Goal: Task Accomplishment & Management: Use online tool/utility

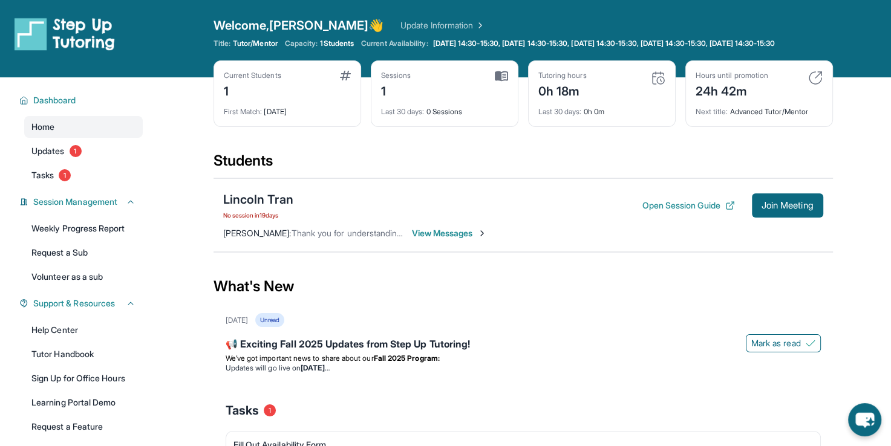
drag, startPoint x: 764, startPoint y: 212, endPoint x: 719, endPoint y: 190, distance: 49.8
click at [719, 190] on div "Lincoln Tran No session in 19 days Open Session Guide Join Meeting Dede Tran : …" at bounding box center [522, 215] width 619 height 74
click at [644, 195] on div "Lincoln Tran No session in 19 days Open Session Guide Join Meeting Dede Tran : …" at bounding box center [522, 215] width 619 height 74
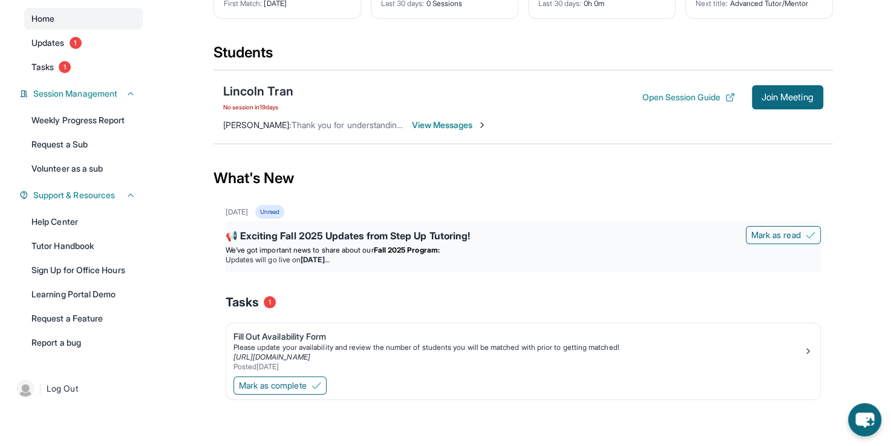
click at [584, 262] on li "Updates will go live on Wednesday, September 3" at bounding box center [523, 260] width 595 height 10
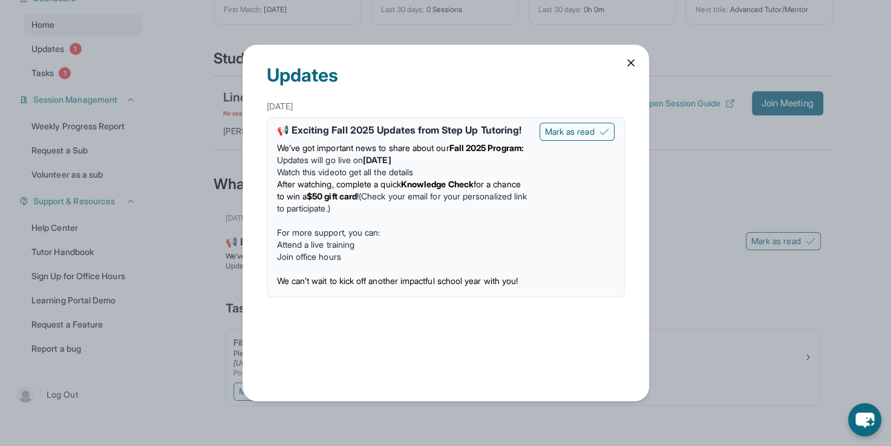
scroll to position [103, 0]
click at [565, 123] on button "Mark as read" at bounding box center [576, 132] width 75 height 18
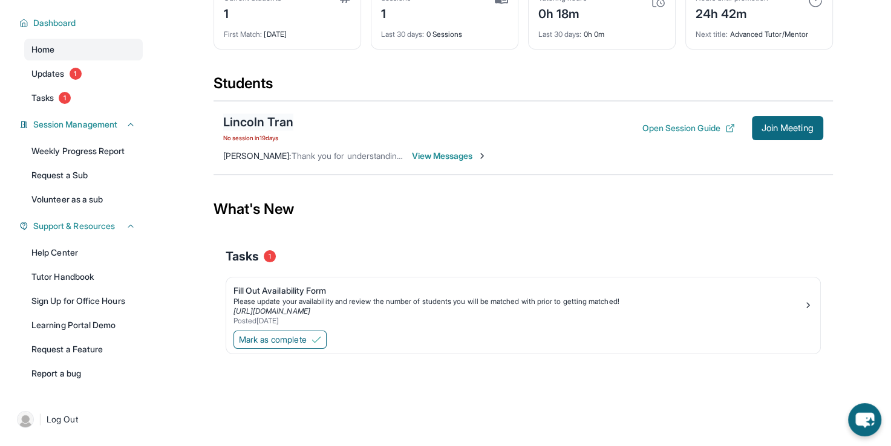
scroll to position [0, 0]
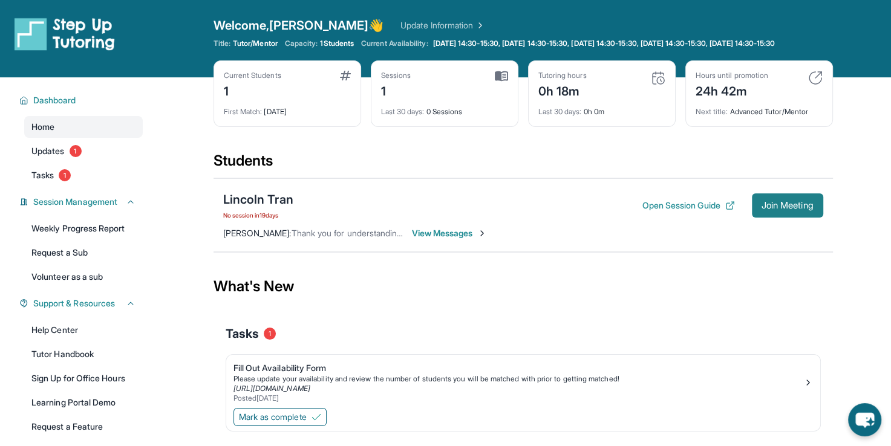
click at [772, 209] on span "Join Meeting" at bounding box center [787, 205] width 52 height 7
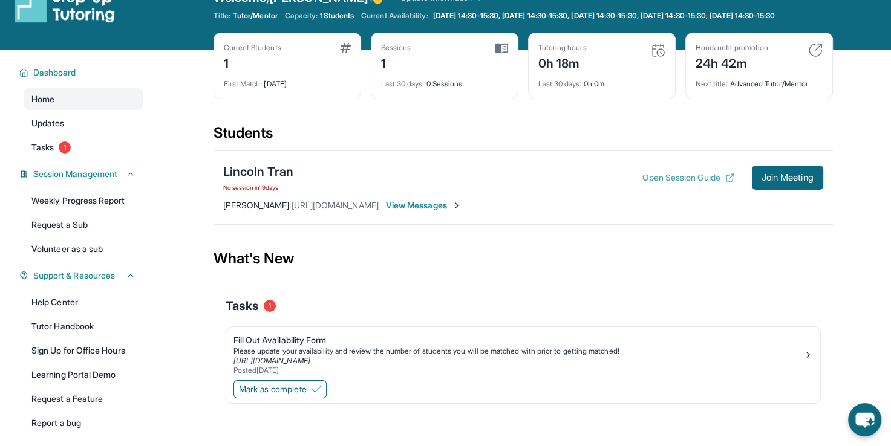
scroll to position [28, 0]
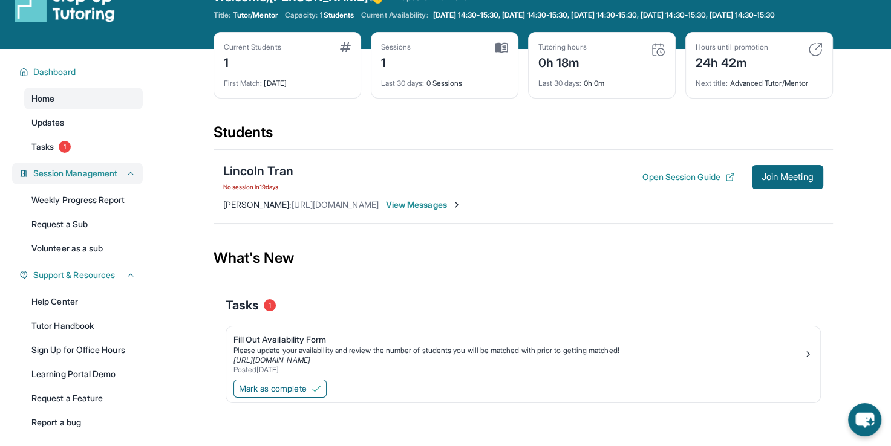
click at [122, 180] on button "Session Management" at bounding box center [81, 174] width 107 height 12
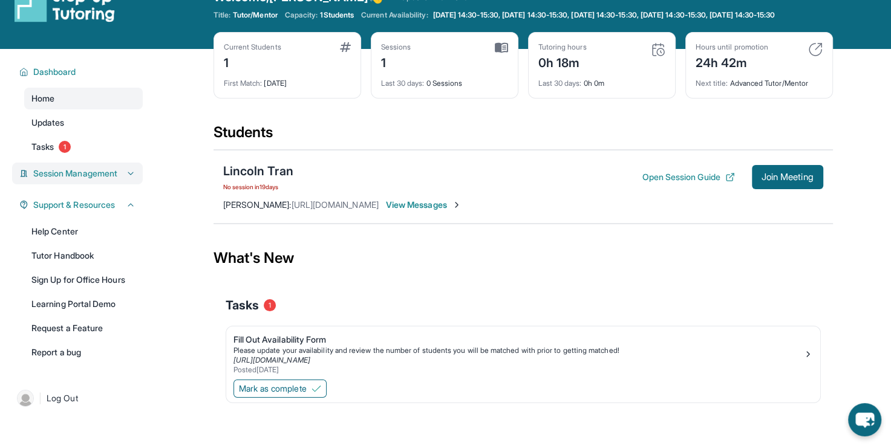
click at [122, 180] on button "Session Management" at bounding box center [81, 174] width 107 height 12
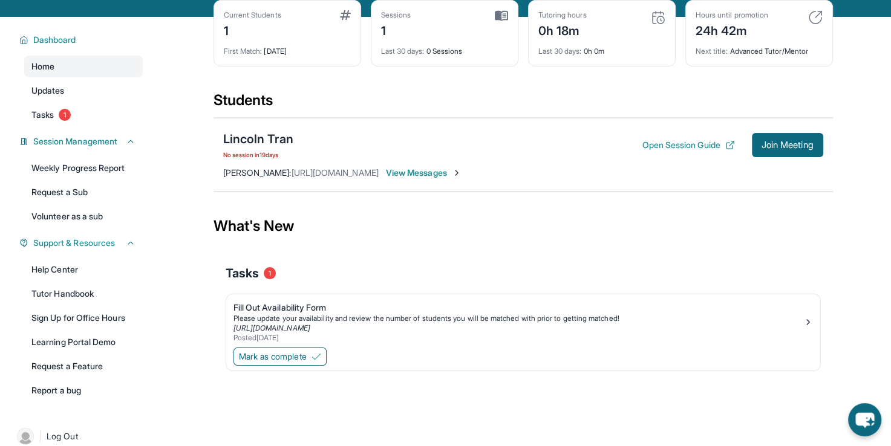
scroll to position [87, 0]
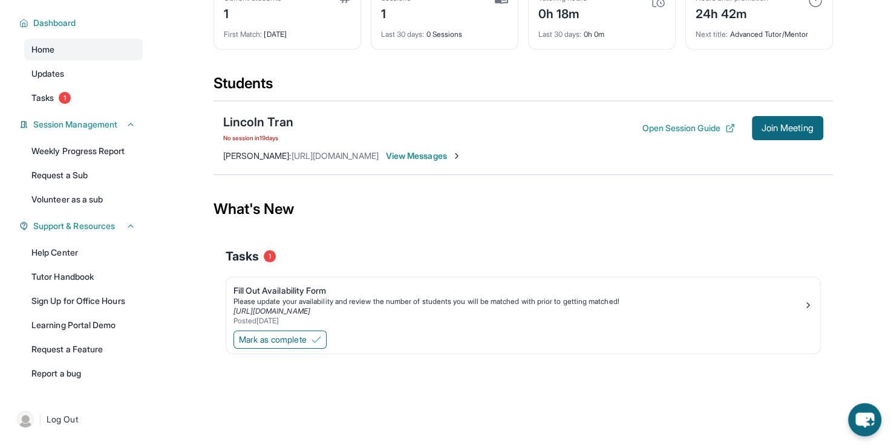
click at [63, 371] on link "Report a bug" at bounding box center [83, 374] width 119 height 22
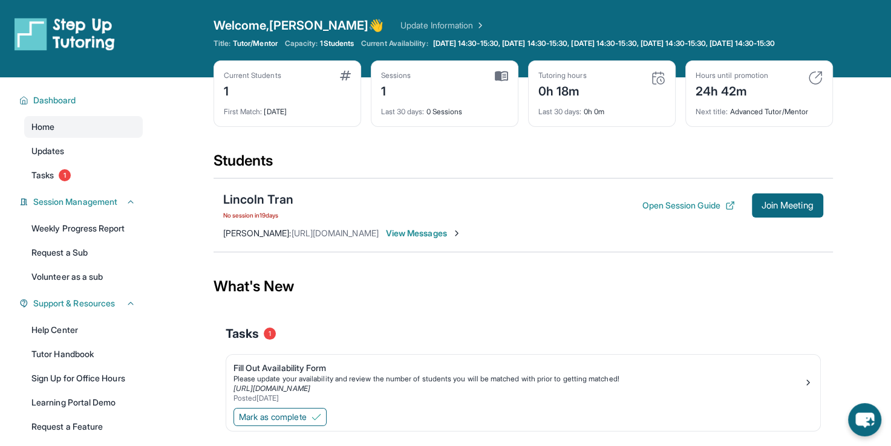
click at [461, 238] on span "View Messages" at bounding box center [424, 233] width 76 height 12
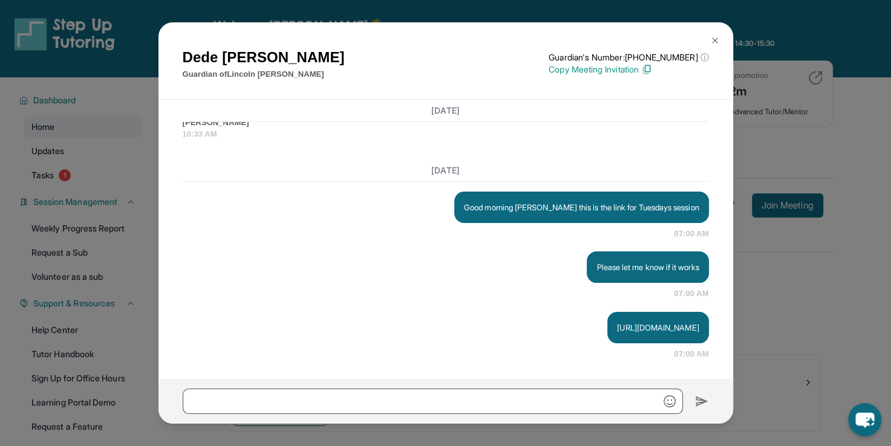
click at [714, 36] on img at bounding box center [715, 41] width 10 height 10
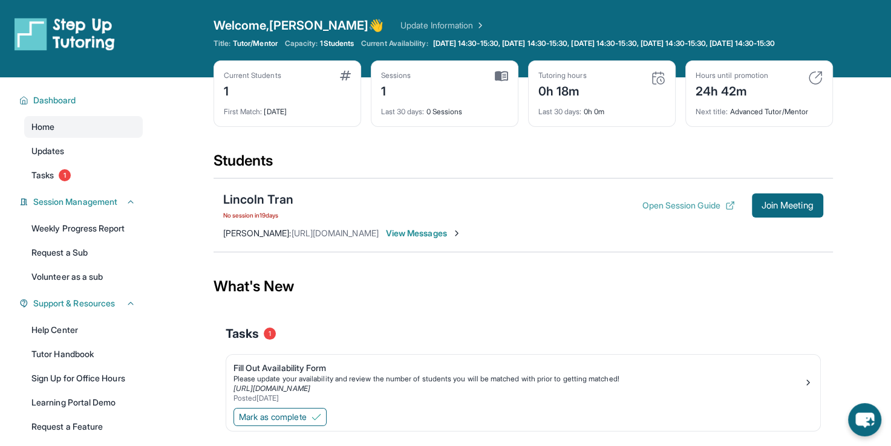
click at [709, 212] on button "Open Session Guide" at bounding box center [688, 206] width 93 height 12
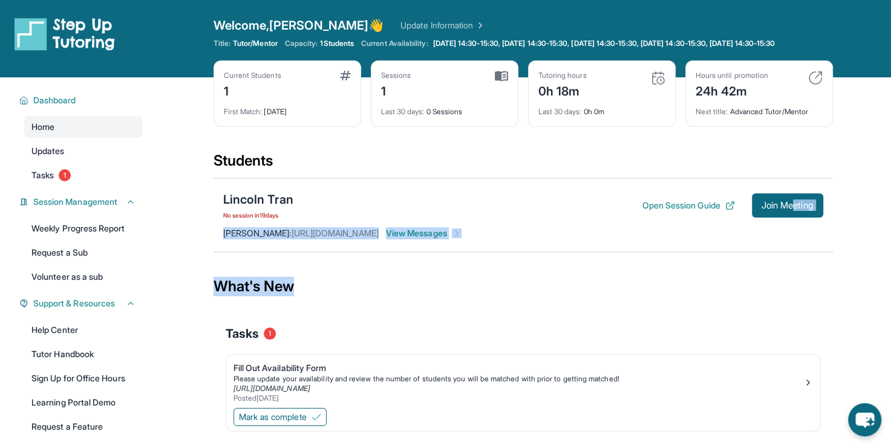
drag, startPoint x: 794, startPoint y: 187, endPoint x: 800, endPoint y: 277, distance: 89.8
click at [800, 277] on main "Current Students 1 First Match : 19 days ago Sessions 1 Last 30 days : 0 Sessio…" at bounding box center [522, 277] width 619 height 400
click at [800, 277] on div "What's New" at bounding box center [522, 286] width 619 height 53
click at [838, 266] on main "Current Students 1 First Match : 19 days ago Sessions 1 Last 30 days : 0 Sessio…" at bounding box center [523, 277] width 736 height 400
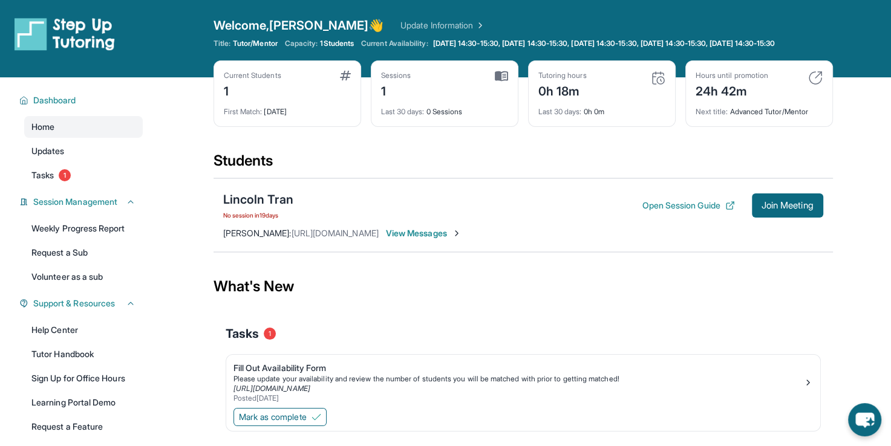
click at [767, 260] on section "Students Lincoln Tran No session in 19 days Open Session Guide Join Meeting Ana…" at bounding box center [522, 205] width 619 height 109
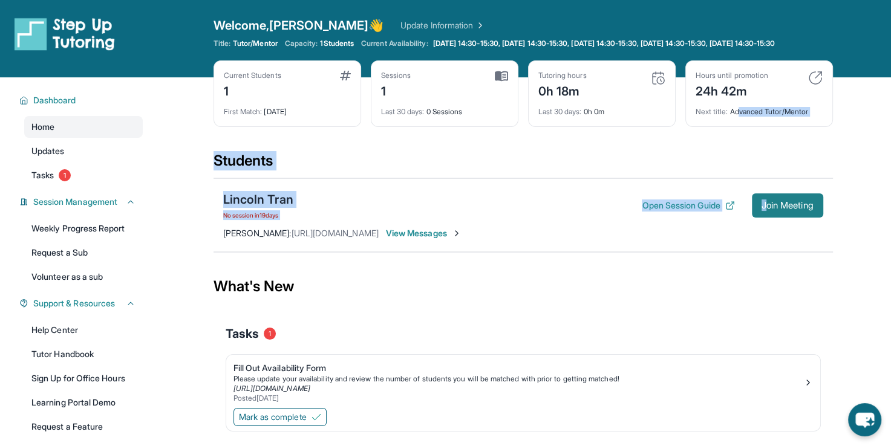
drag, startPoint x: 739, startPoint y: 110, endPoint x: 760, endPoint y: 219, distance: 110.9
click at [760, 219] on main "Current Students 1 First Match : 19 days ago Sessions 1 Last 30 days : 0 Sessio…" at bounding box center [522, 277] width 619 height 400
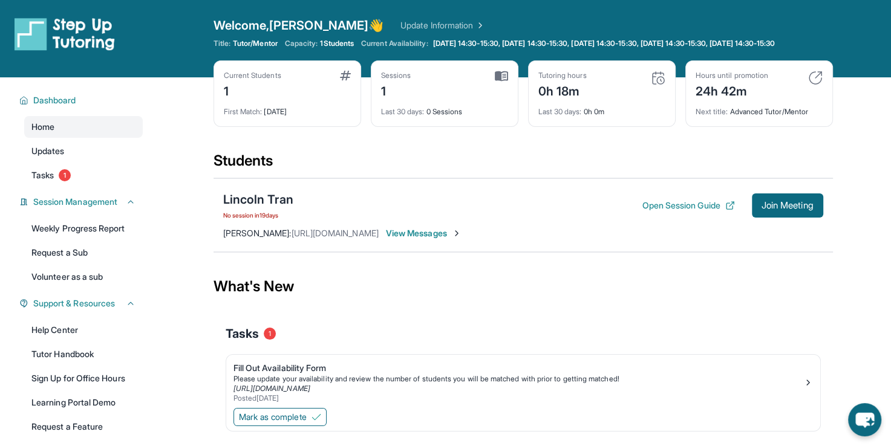
click at [798, 342] on div "Tasks 1" at bounding box center [523, 333] width 595 height 17
click at [772, 209] on span "Join Meeting" at bounding box center [787, 205] width 52 height 7
click at [463, 178] on div "Students" at bounding box center [522, 164] width 619 height 27
click at [760, 208] on button "Join Meeting" at bounding box center [787, 206] width 71 height 24
click at [798, 204] on button "Join Meeting" at bounding box center [787, 206] width 71 height 24
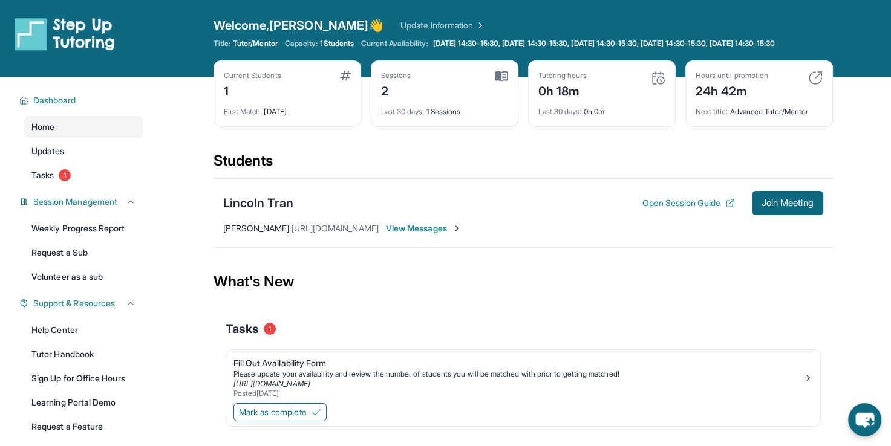
scroll to position [87, 0]
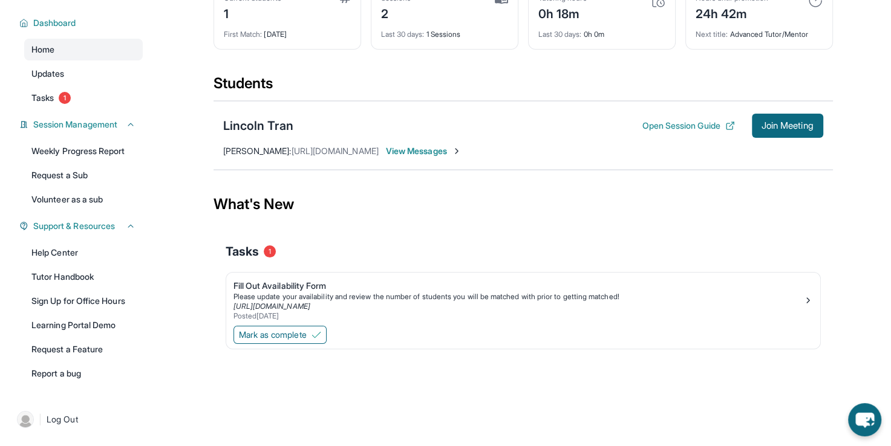
click at [723, 269] on div "Tasks 1" at bounding box center [523, 251] width 595 height 41
click at [773, 139] on div "Lincoln Tran Open Session Guide Join Meeting Ana Acebo : https://session-guide.…" at bounding box center [522, 135] width 619 height 69
click at [773, 134] on button "Join Meeting" at bounding box center [787, 126] width 71 height 24
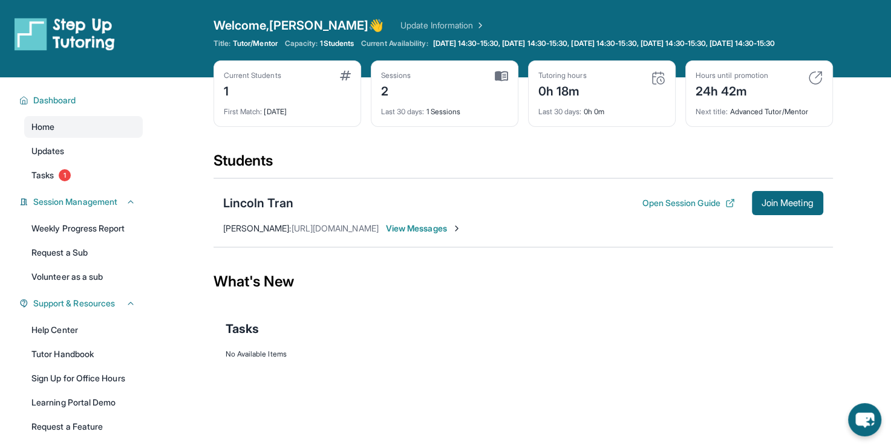
click at [650, 205] on div "Open Session Guide Join Meeting" at bounding box center [732, 203] width 181 height 24
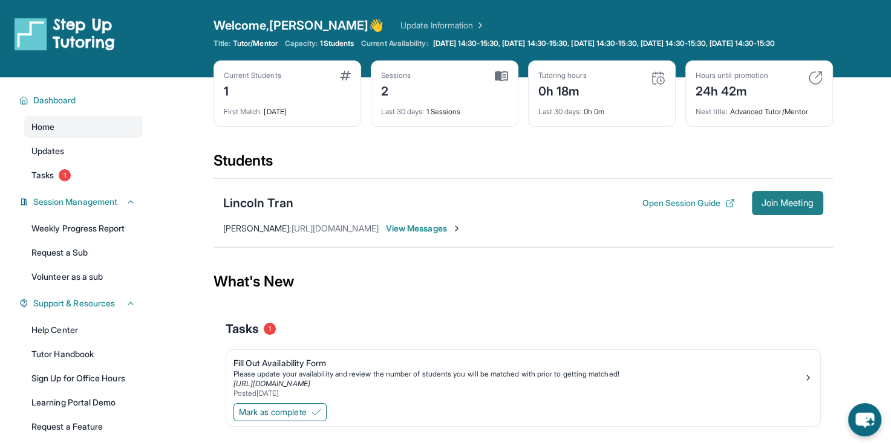
click at [759, 202] on button "Join Meeting" at bounding box center [787, 203] width 71 height 24
drag, startPoint x: 819, startPoint y: 172, endPoint x: 783, endPoint y: 210, distance: 52.6
click at [783, 210] on section "Students Lincoln Tran Open Session Guide Join Meeting [PERSON_NAME] : [URL][DOM…" at bounding box center [522, 203] width 619 height 104
drag, startPoint x: 783, startPoint y: 210, endPoint x: 818, endPoint y: 273, distance: 72.0
click at [818, 273] on div "What's New" at bounding box center [522, 281] width 619 height 53
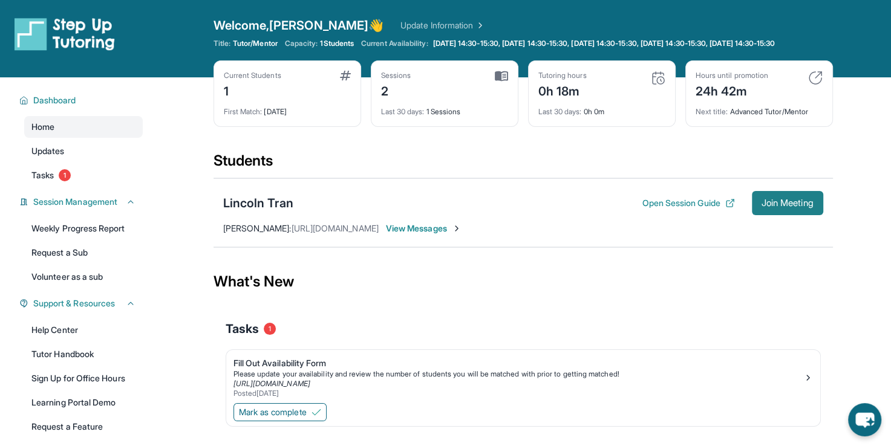
click at [786, 207] on span "Join Meeting" at bounding box center [787, 203] width 52 height 7
click at [63, 181] on span "1" at bounding box center [65, 175] width 12 height 12
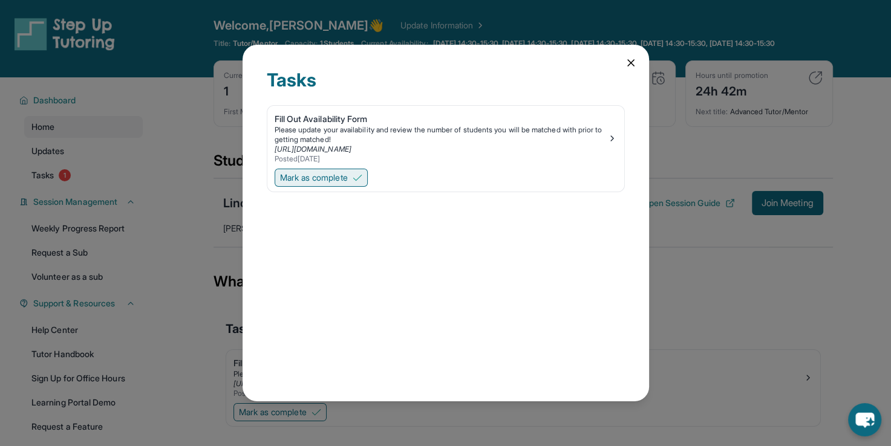
click at [287, 172] on span "Mark as complete" at bounding box center [314, 178] width 68 height 12
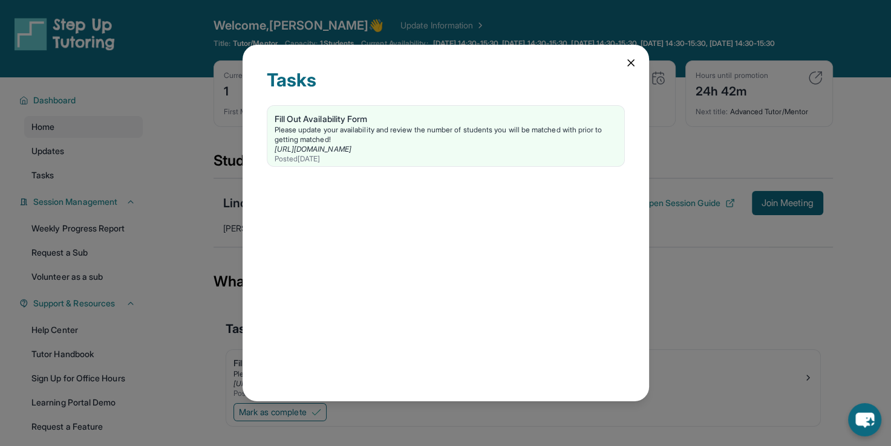
click at [287, 171] on div "Fill Out Availability Form Please update your availability and review the numbe…" at bounding box center [446, 138] width 358 height 67
click at [638, 65] on div "Tasks Fill Out Availability Form Please update your availability and review the…" at bounding box center [446, 223] width 406 height 357
click at [626, 60] on icon at bounding box center [631, 63] width 12 height 12
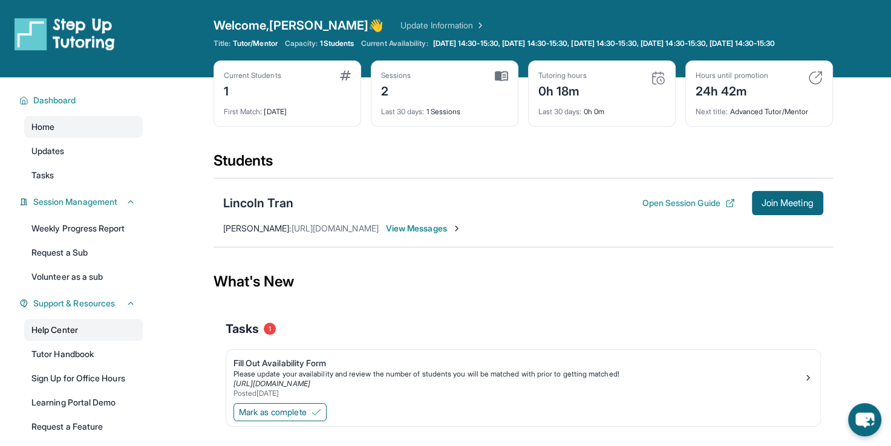
click at [33, 341] on link "Help Center" at bounding box center [83, 330] width 119 height 22
click at [765, 207] on span "Join Meeting" at bounding box center [787, 203] width 52 height 7
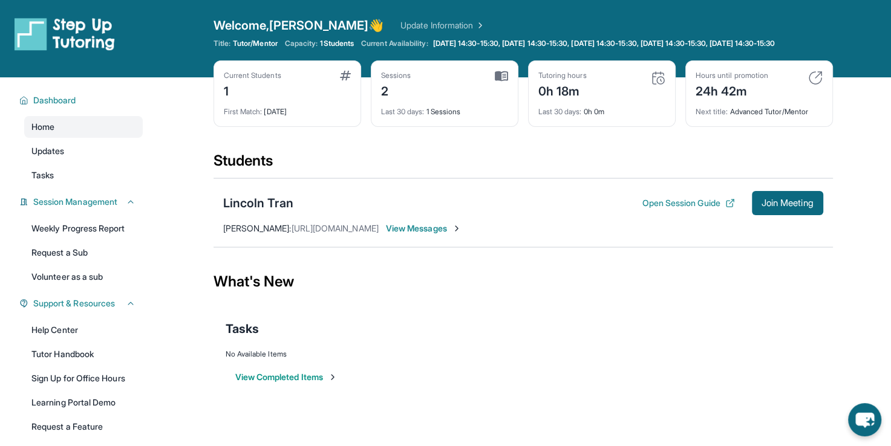
drag, startPoint x: 292, startPoint y: 260, endPoint x: 435, endPoint y: 330, distance: 158.8
click at [435, 330] on div "Tasks" at bounding box center [523, 328] width 595 height 41
click at [435, 330] on div "Tasks" at bounding box center [523, 329] width 595 height 17
click at [550, 327] on div "Tasks" at bounding box center [523, 328] width 595 height 41
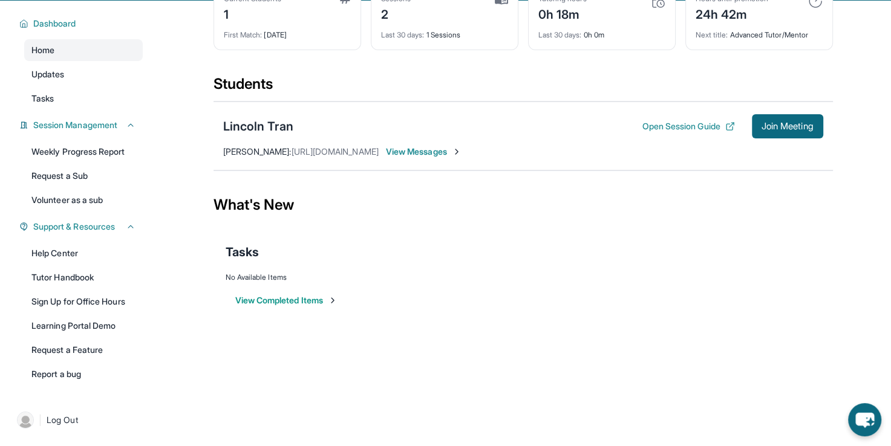
click at [651, 163] on div "Lincoln Tran Open Session Guide Join Meeting [PERSON_NAME] : [URL][DOMAIN_NAME]…" at bounding box center [522, 136] width 619 height 69
click at [651, 163] on div "Lincoln Tran Open Session Guide Join Meeting [PERSON_NAME] : [URL][DOMAIN_NAME]…" at bounding box center [522, 135] width 619 height 69
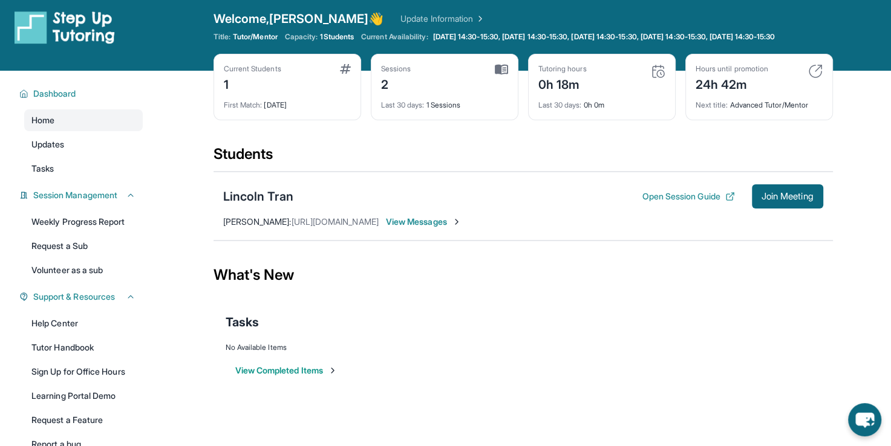
scroll to position [0, 0]
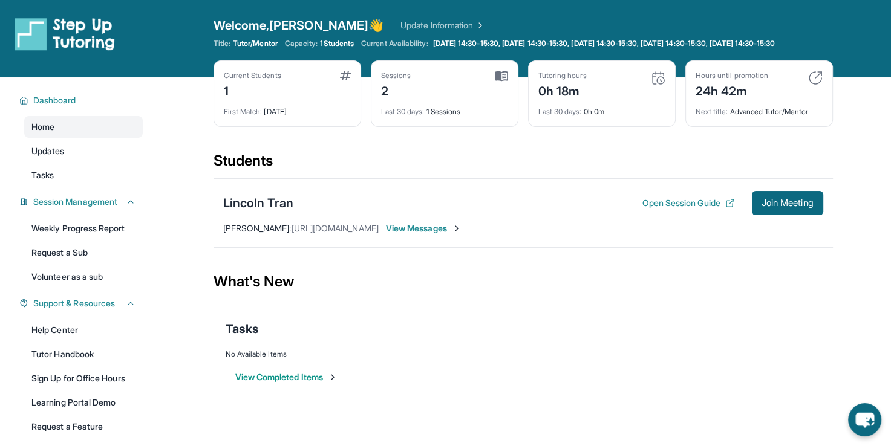
click at [341, 127] on div "Current Students 1 First Match : [DATE]" at bounding box center [287, 93] width 148 height 67
click at [237, 198] on div "Lincoln Tran Open Session Guide Join Meeting [PERSON_NAME] : [URL][DOMAIN_NAME]…" at bounding box center [522, 212] width 619 height 69
click at [772, 204] on button "Join Meeting" at bounding box center [787, 203] width 71 height 24
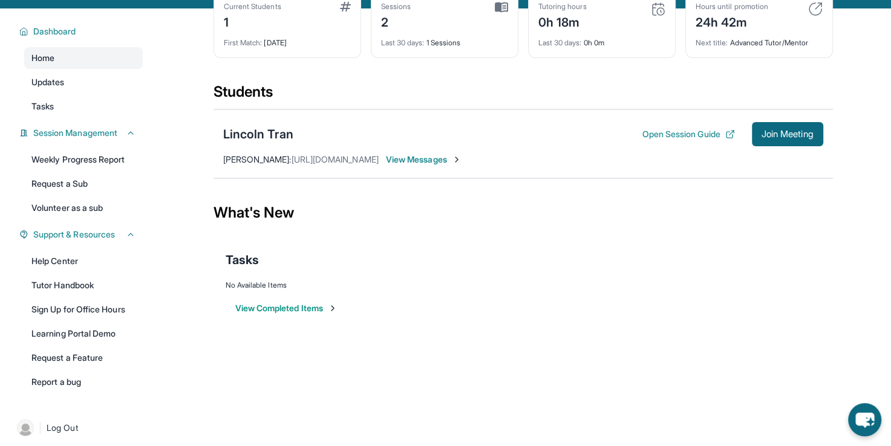
scroll to position [87, 0]
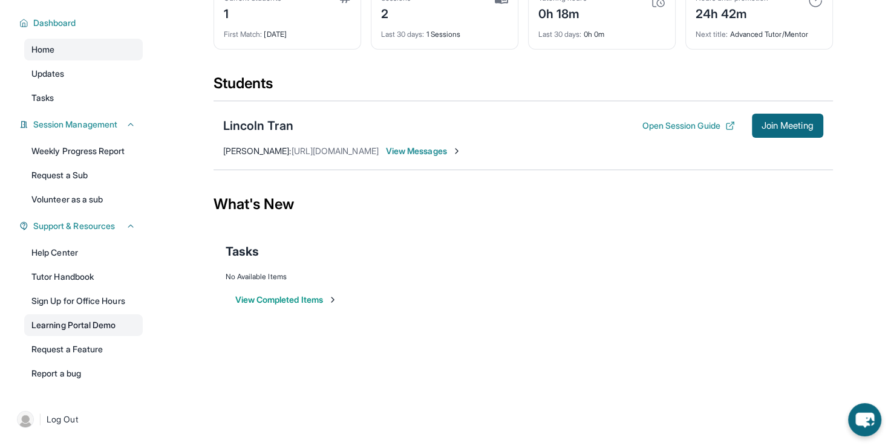
click at [44, 325] on link "Learning Portal Demo" at bounding box center [83, 325] width 119 height 22
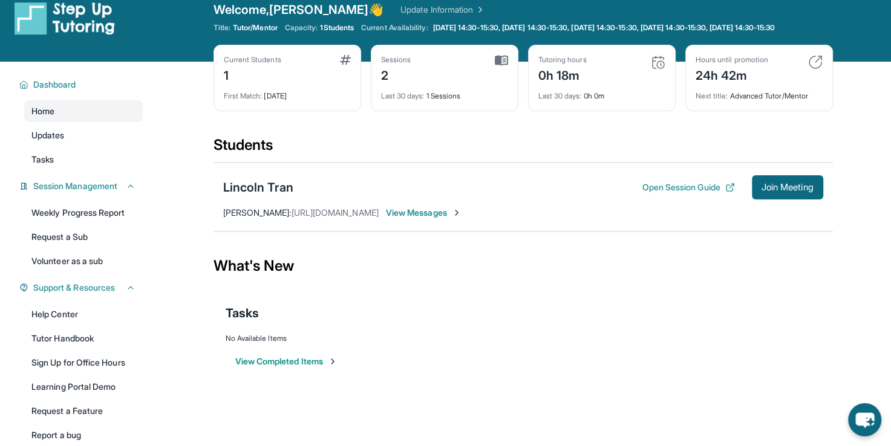
scroll to position [0, 0]
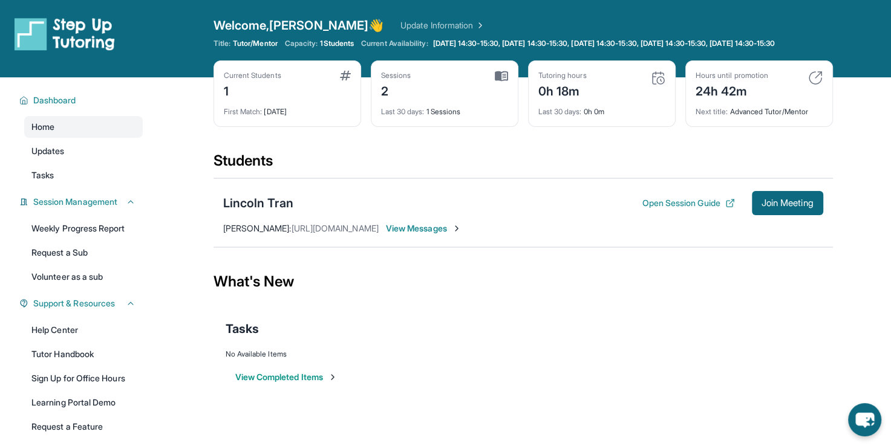
click at [719, 114] on div "Next title : Advanced Tutor/Mentor" at bounding box center [759, 108] width 127 height 17
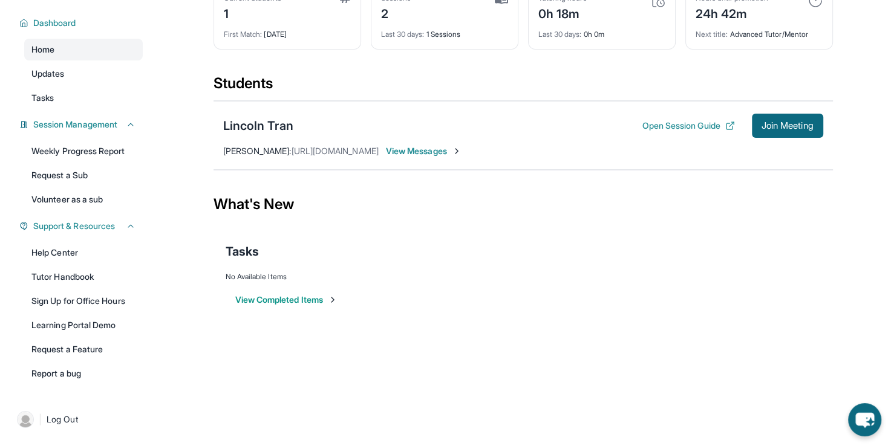
click at [206, 213] on main "Current Students 1 First Match : [DATE] Sessions 2 Last 30 days : 1 Sessions Tu…" at bounding box center [523, 167] width 736 height 335
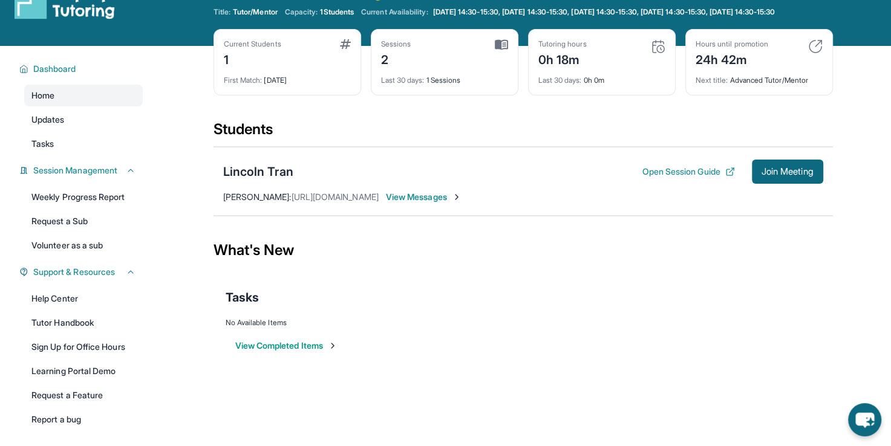
scroll to position [33, 0]
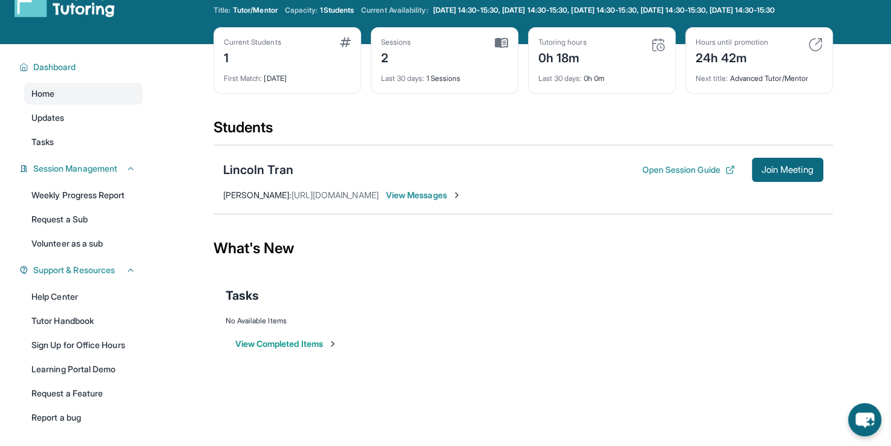
click at [206, 213] on main "Current Students 1 First Match : [DATE] Sessions 2 Last 30 days : 1 Sessions Tu…" at bounding box center [523, 211] width 736 height 335
